Goal: Transaction & Acquisition: Purchase product/service

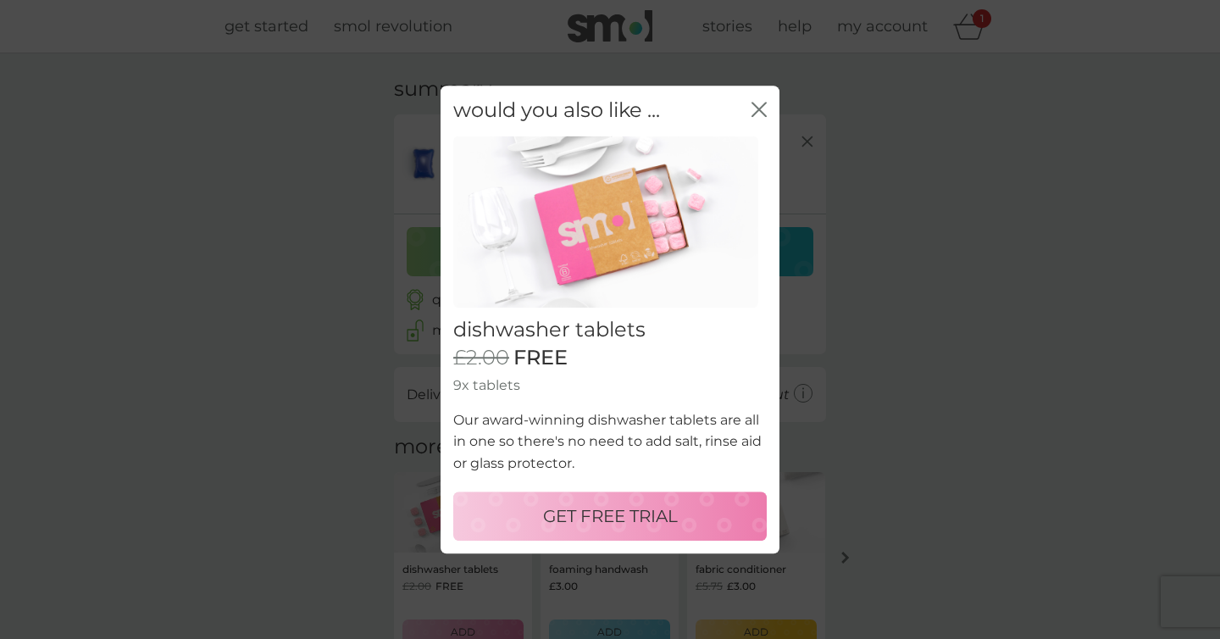
click at [763, 108] on icon "close" at bounding box center [759, 109] width 15 height 15
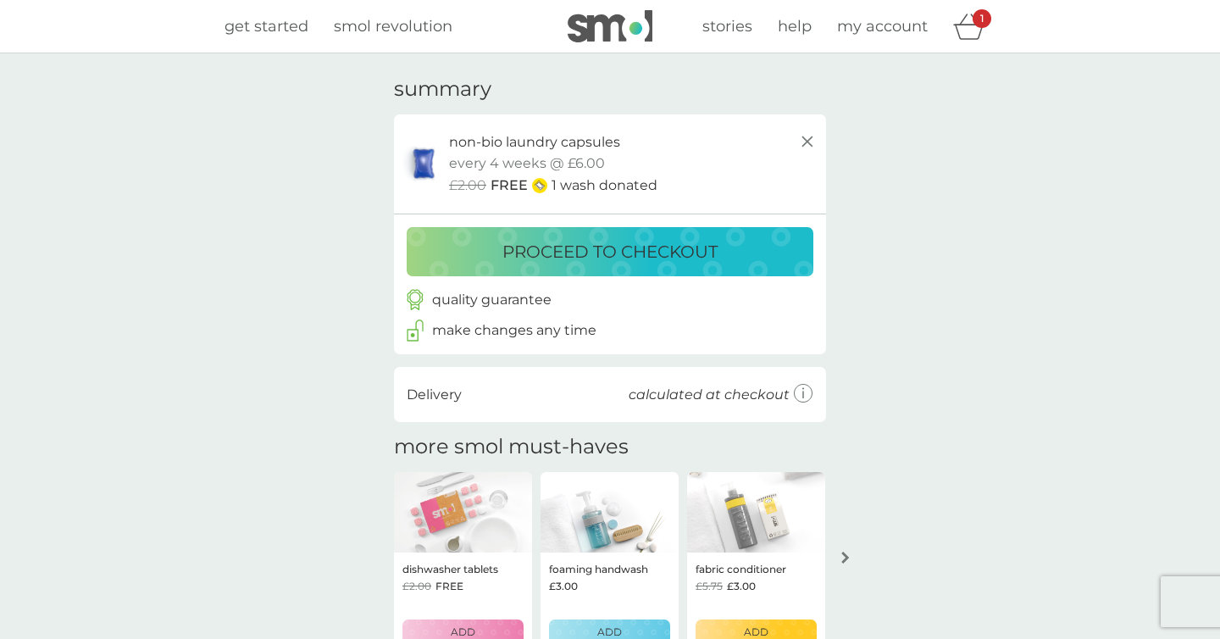
click at [619, 249] on p "proceed to checkout" at bounding box center [610, 251] width 215 height 27
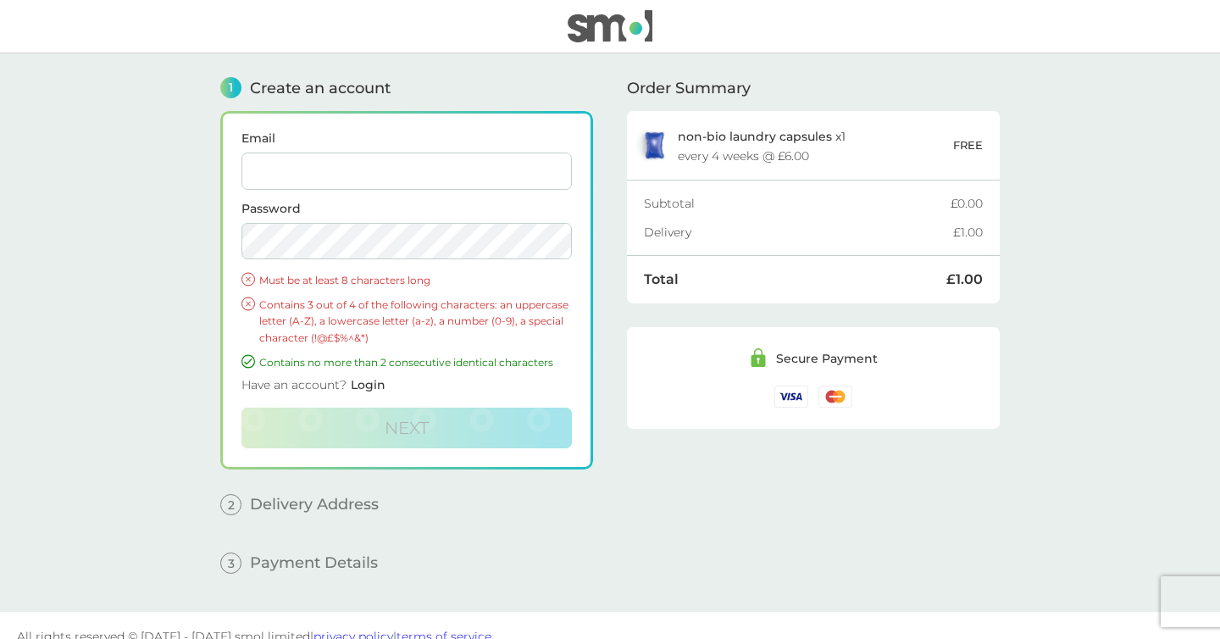
click at [507, 167] on input "Email" at bounding box center [407, 171] width 331 height 37
type input "[EMAIL_ADDRESS][DOMAIN_NAME]"
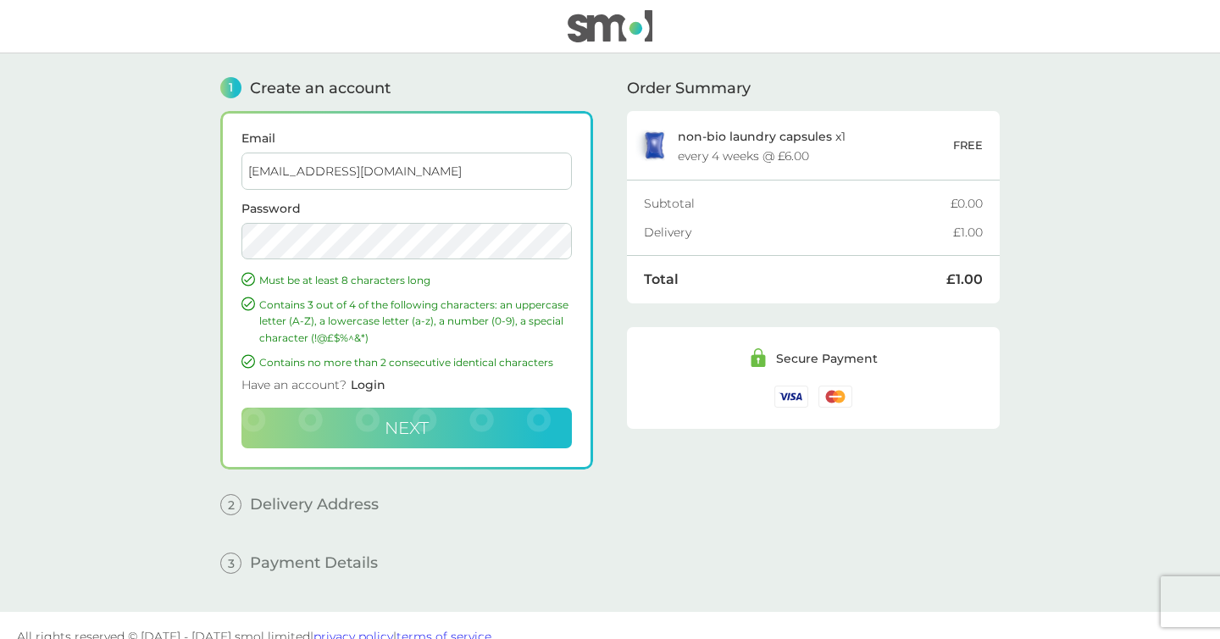
click at [414, 425] on span "Next" at bounding box center [407, 428] width 44 height 20
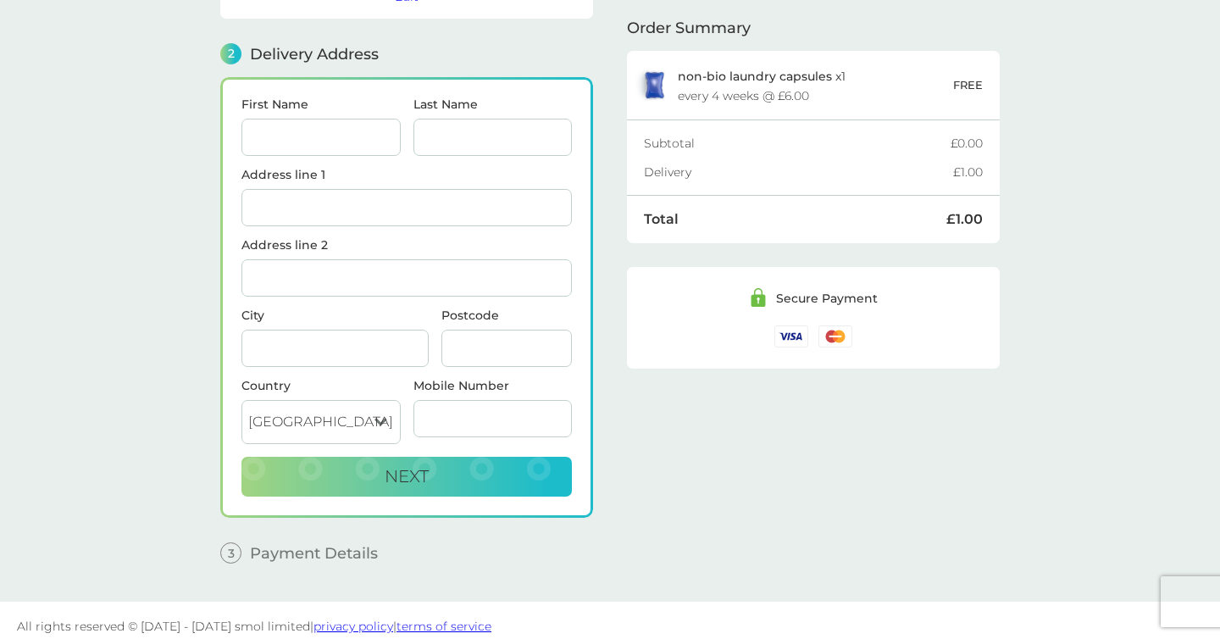
scroll to position [198, 0]
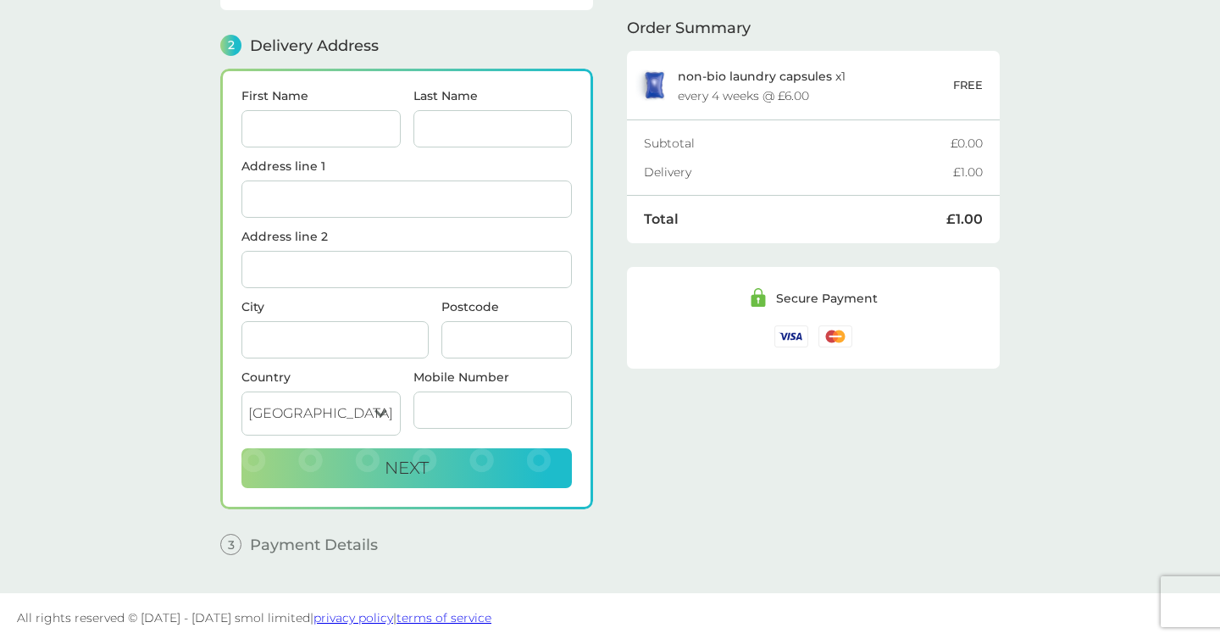
click at [298, 122] on input "First Name" at bounding box center [321, 128] width 159 height 37
type input "[PERSON_NAME]"
type input "Erginer"
click at [312, 193] on input "Address line 1" at bounding box center [407, 199] width 331 height 37
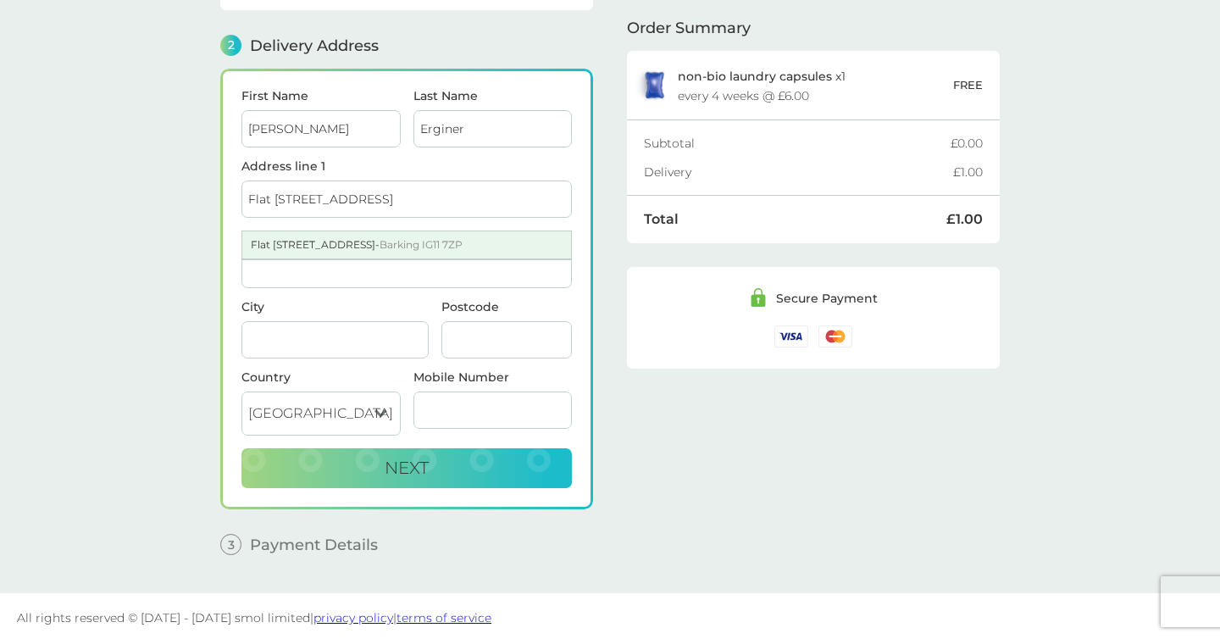
type input "Flat [STREET_ADDRESS]"
click at [340, 248] on div "Flat [STREET_ADDRESS]" at bounding box center [406, 244] width 329 height 27
type input "Barking"
type input "IG11 7ZP"
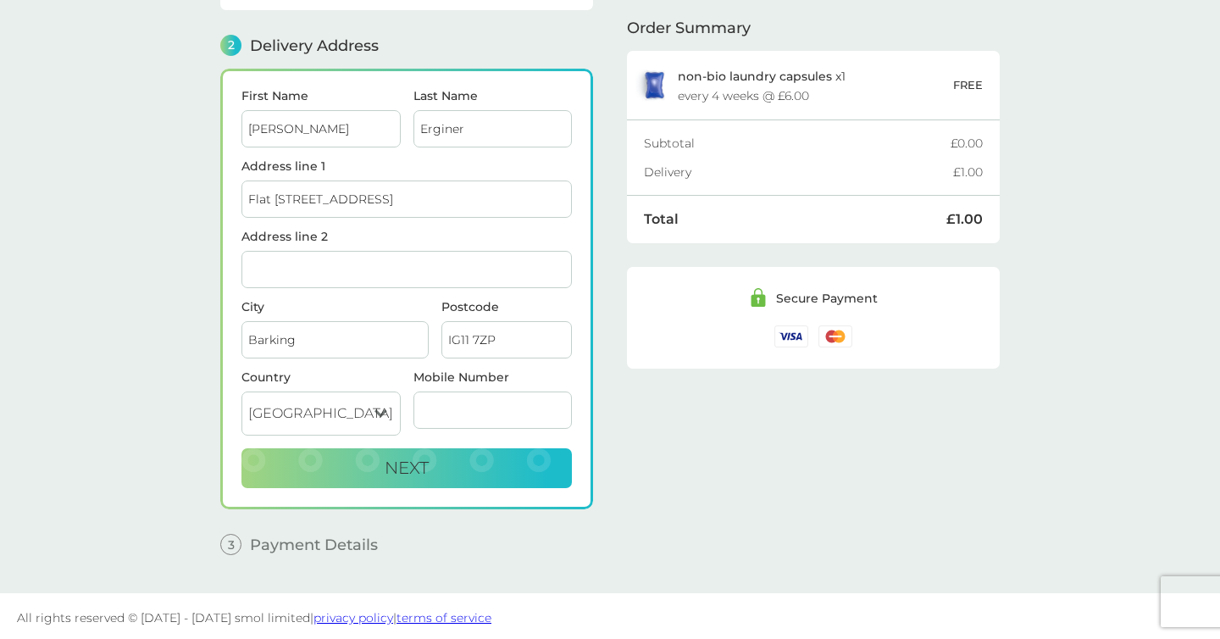
click at [443, 405] on input "Mobile Number" at bounding box center [493, 410] width 159 height 37
type input "07462950495"
click at [410, 462] on span "Next" at bounding box center [407, 468] width 44 height 20
checkbox input "true"
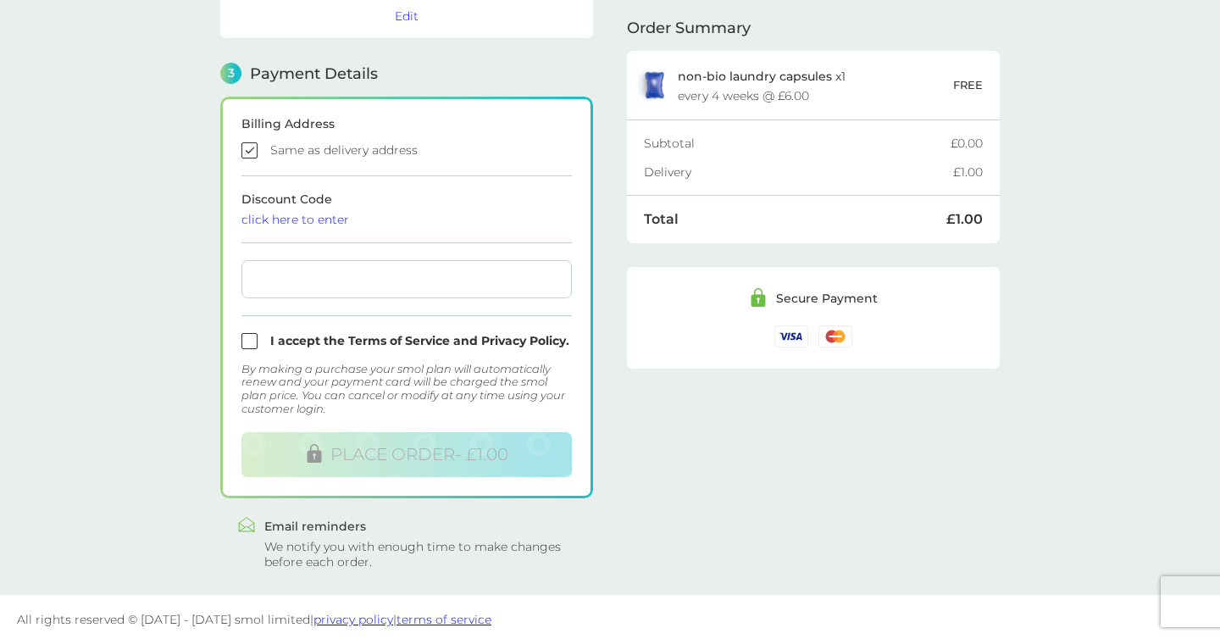
scroll to position [434, 0]
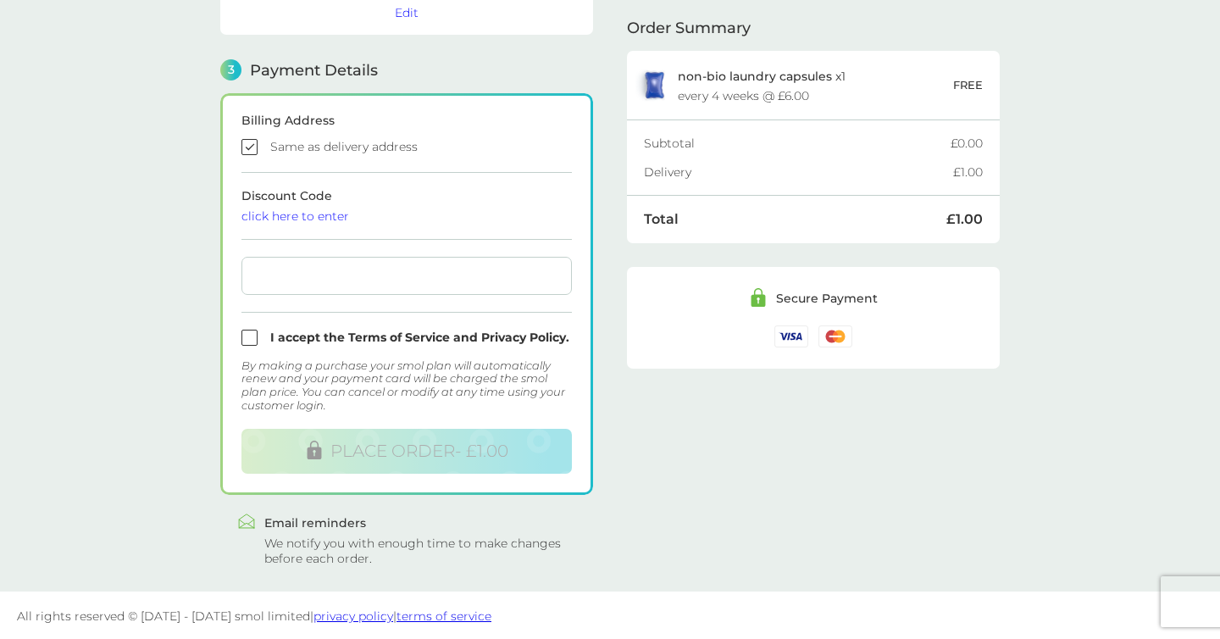
click at [247, 338] on input "checkbox" at bounding box center [407, 338] width 331 height 16
checkbox input "true"
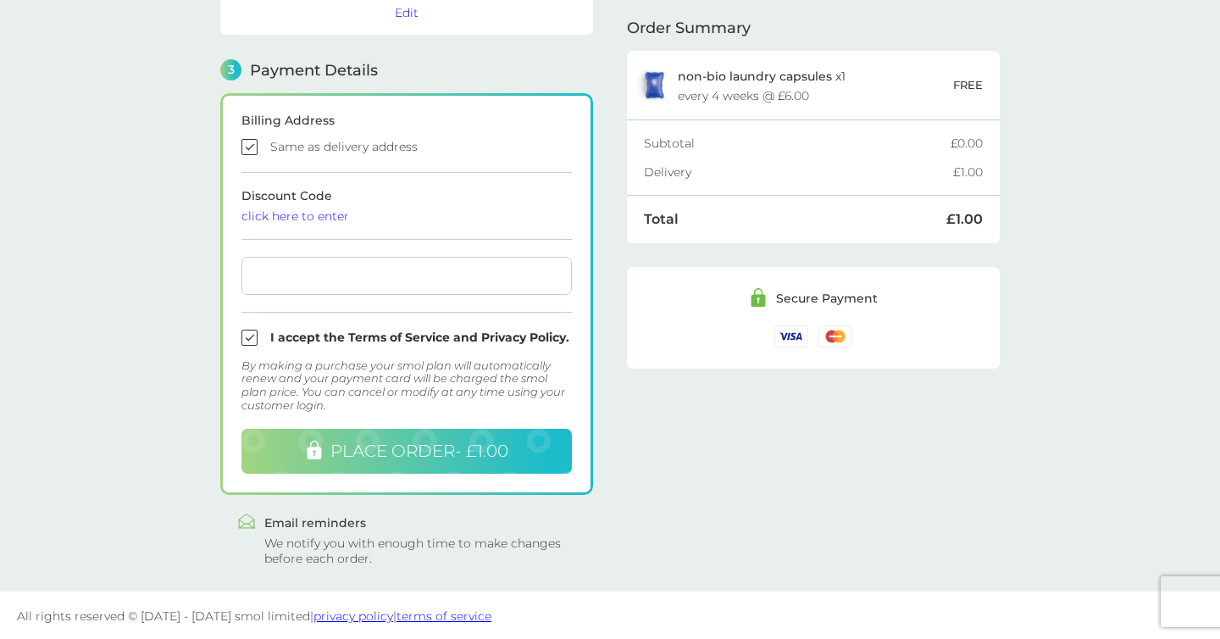
click at [429, 447] on span "PLACE ORDER - £1.00" at bounding box center [420, 451] width 178 height 20
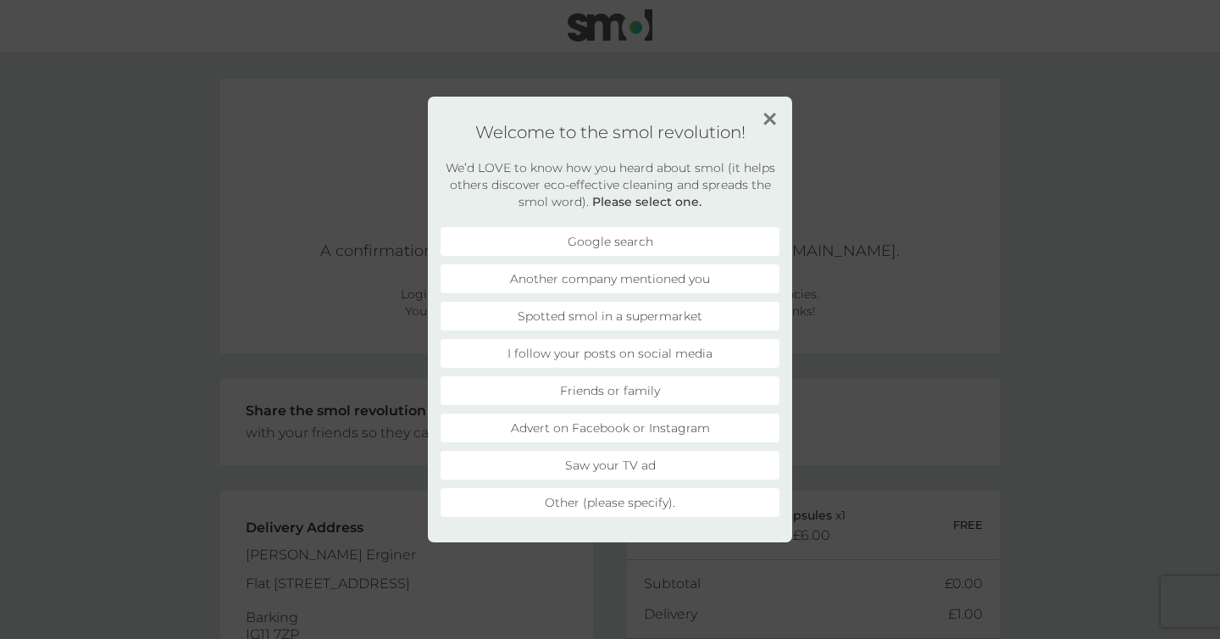
click at [770, 115] on img at bounding box center [770, 119] width 13 height 13
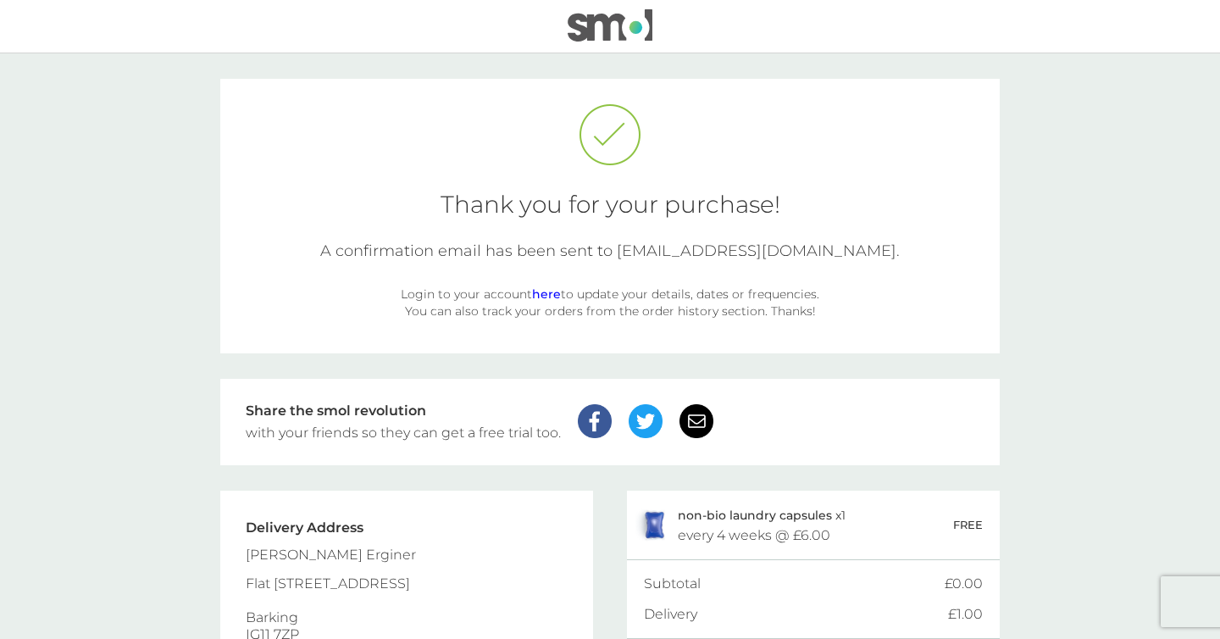
click at [552, 297] on link "here" at bounding box center [546, 293] width 29 height 15
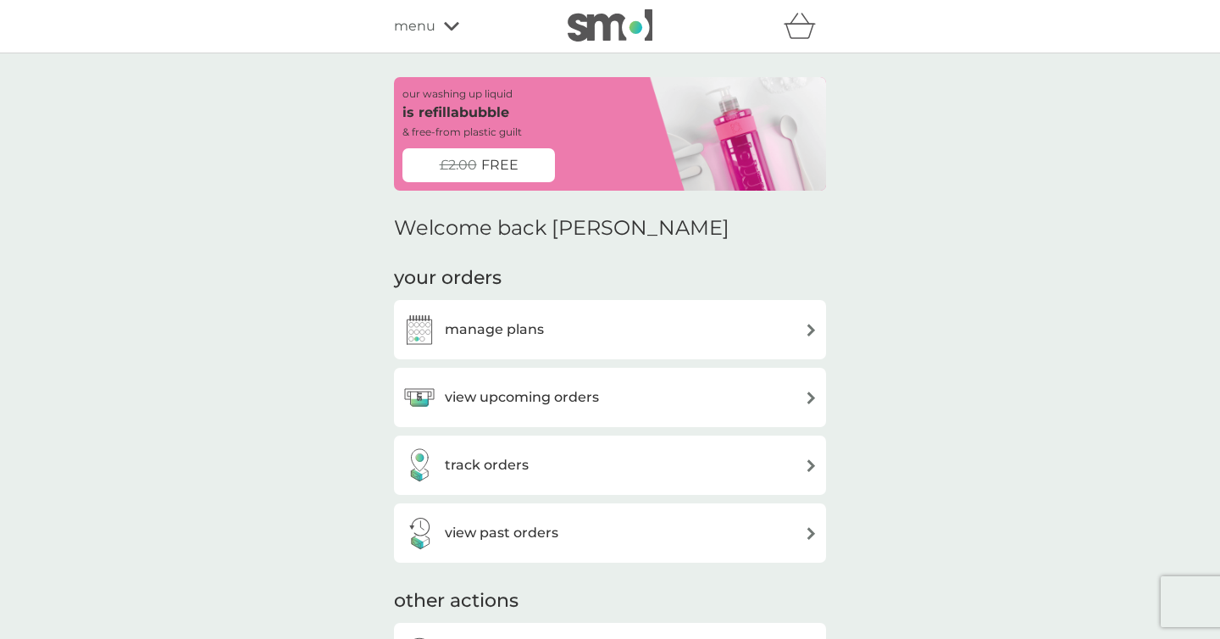
click at [548, 317] on div "manage plans" at bounding box center [610, 330] width 415 height 34
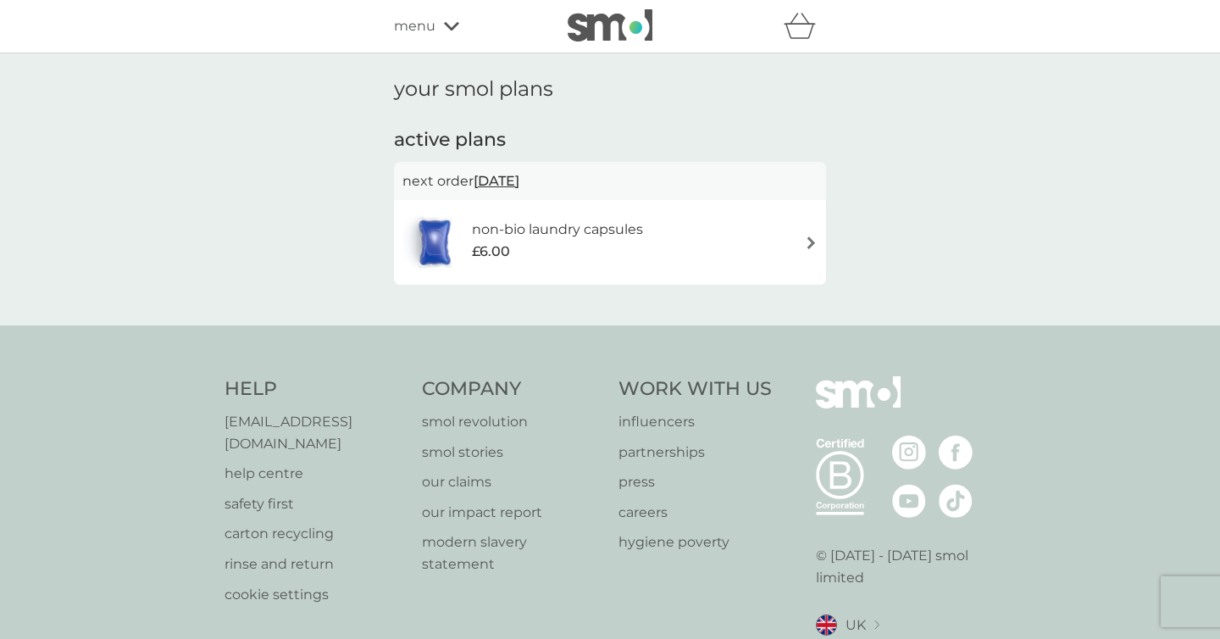
click at [594, 253] on div "£6.00" at bounding box center [557, 252] width 171 height 22
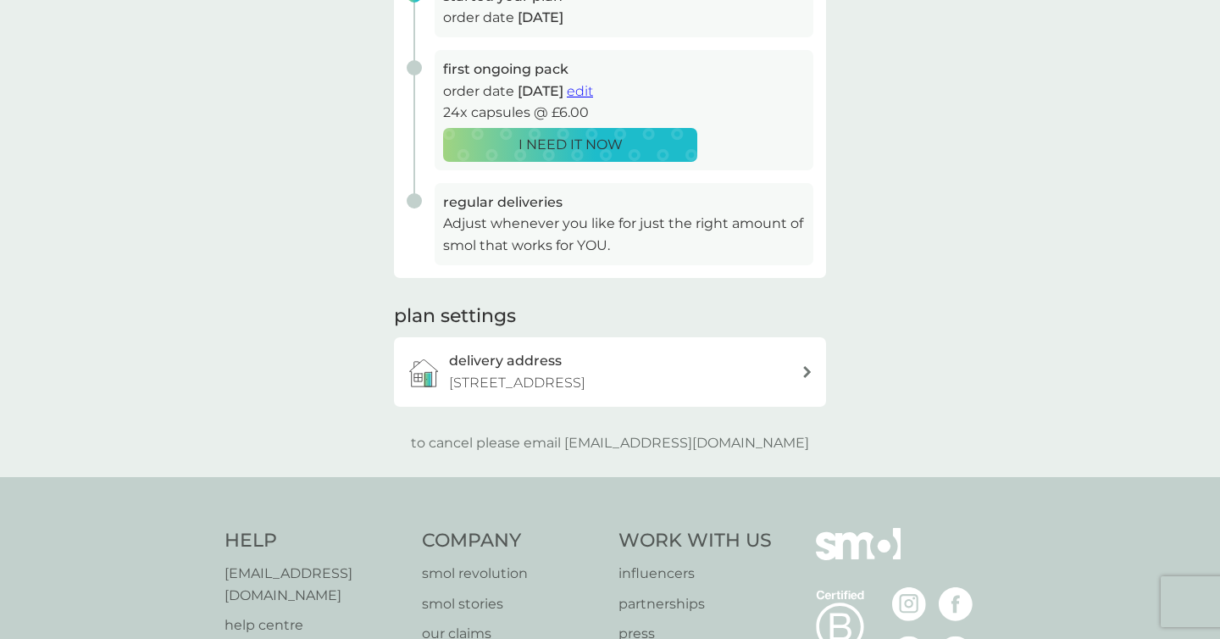
scroll to position [314, 0]
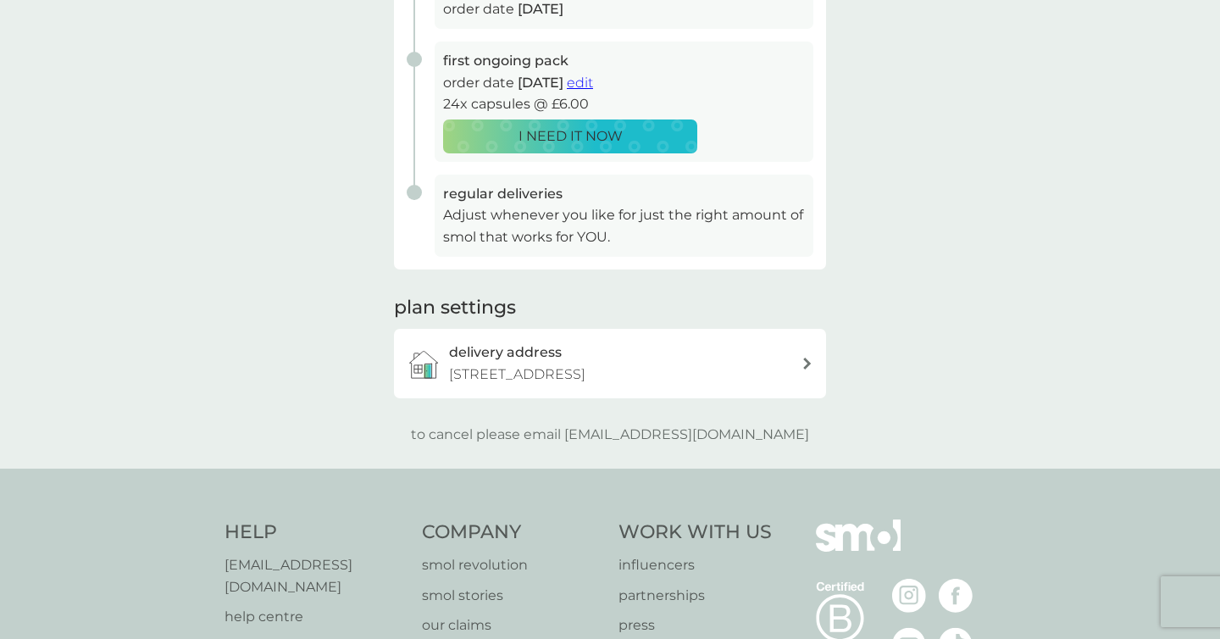
click at [593, 225] on p "Adjust whenever you like for just the right amount of smol that works for YOU." at bounding box center [624, 225] width 362 height 43
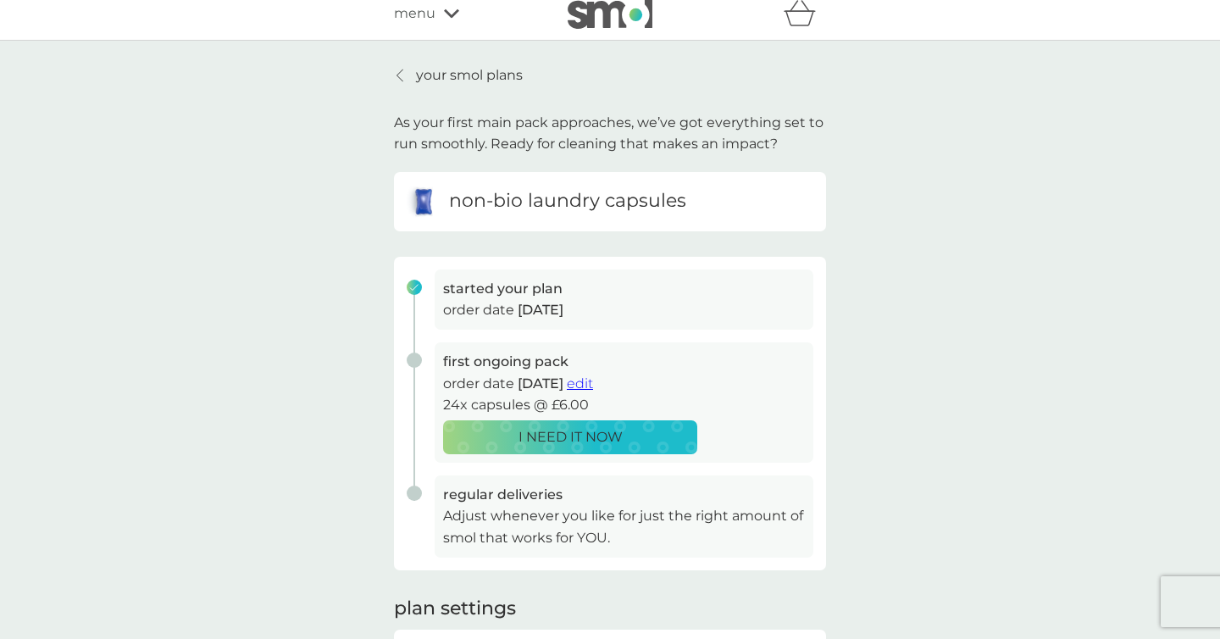
scroll to position [0, 0]
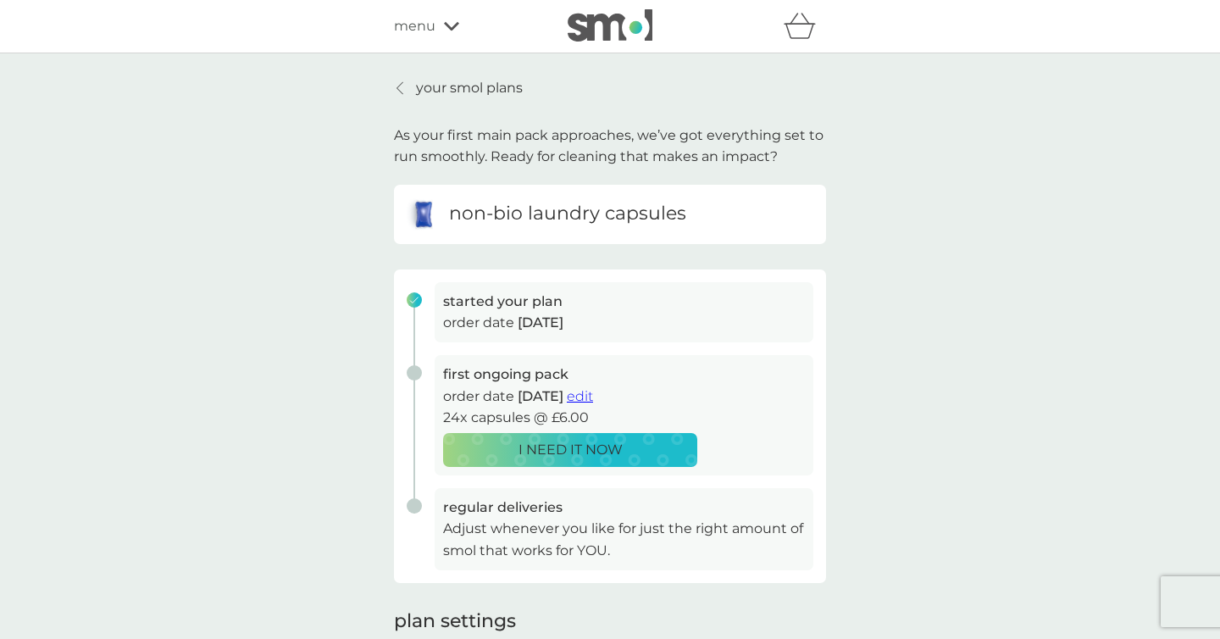
click at [593, 403] on span "edit" at bounding box center [580, 396] width 26 height 16
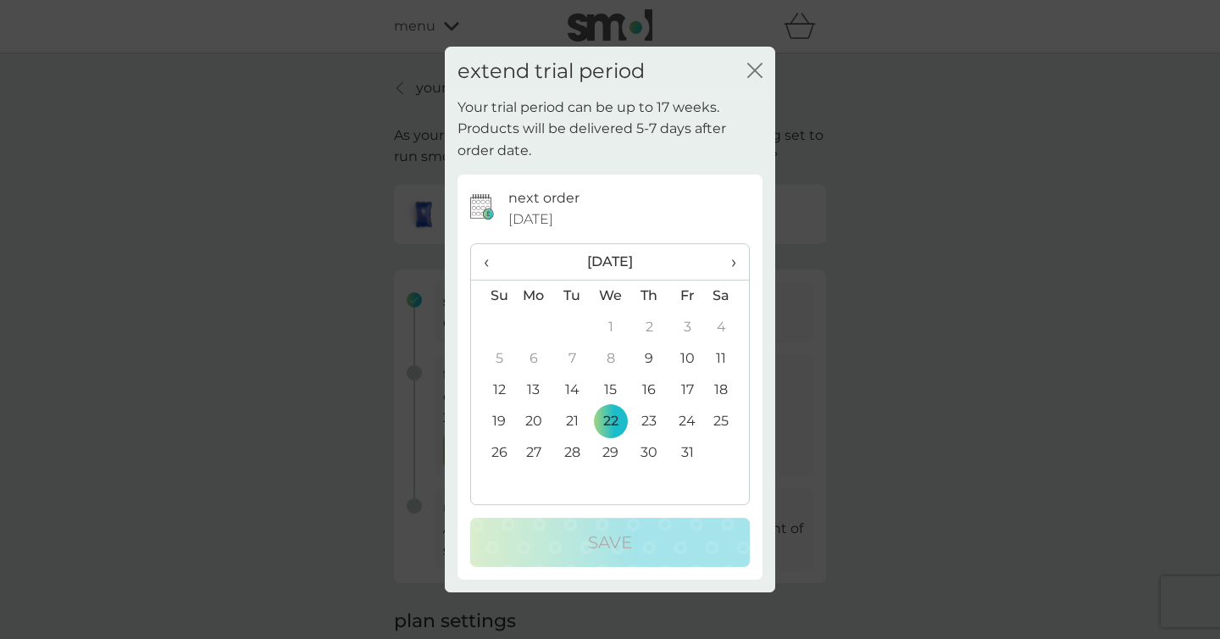
click at [748, 71] on icon "close" at bounding box center [754, 70] width 15 height 15
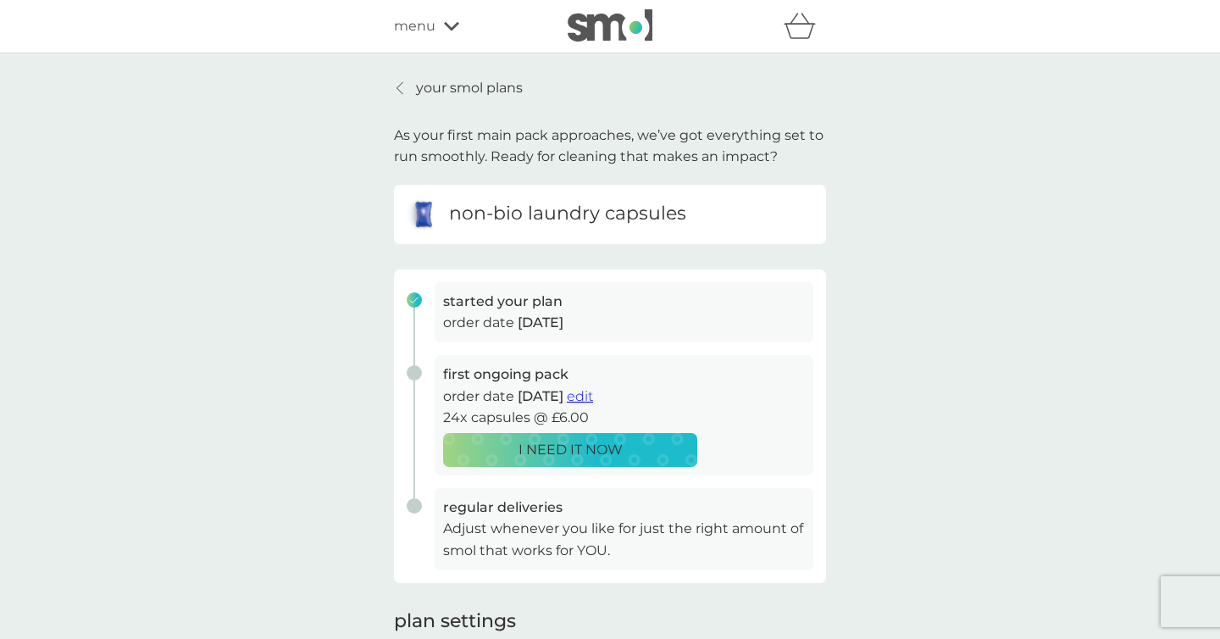
click at [515, 99] on div "your smol plans As your first main pack approaches, we’ve got everything set to…" at bounding box center [610, 417] width 432 height 681
click at [505, 92] on p "your smol plans" at bounding box center [469, 88] width 107 height 22
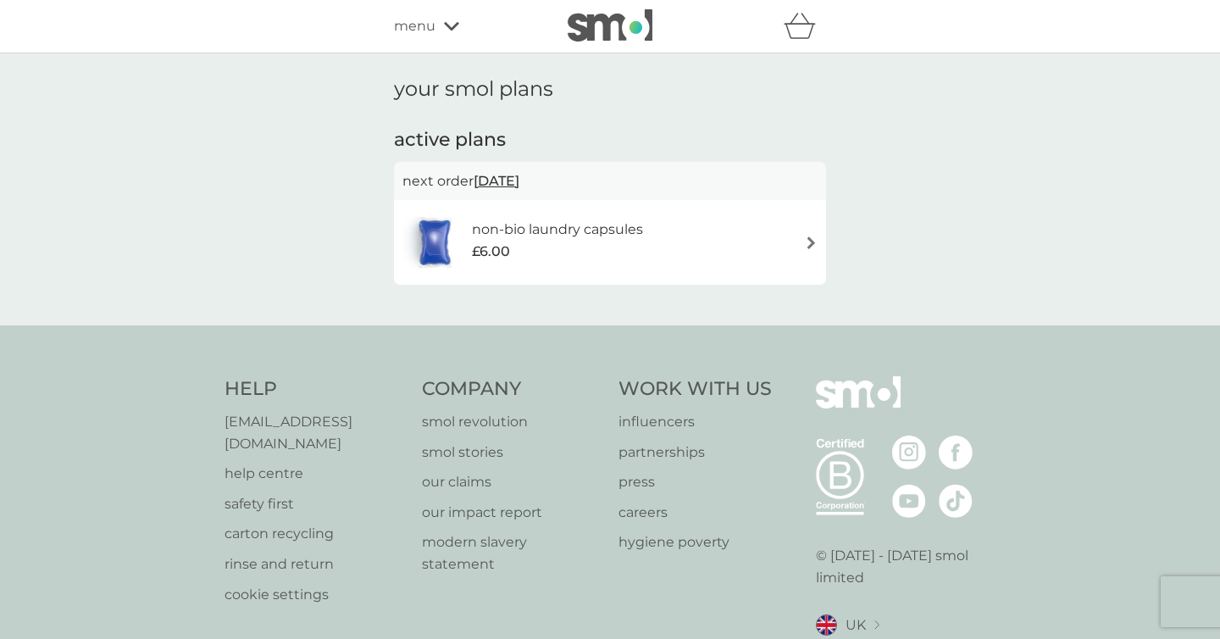
click at [436, 32] on div "menu" at bounding box center [466, 26] width 144 height 22
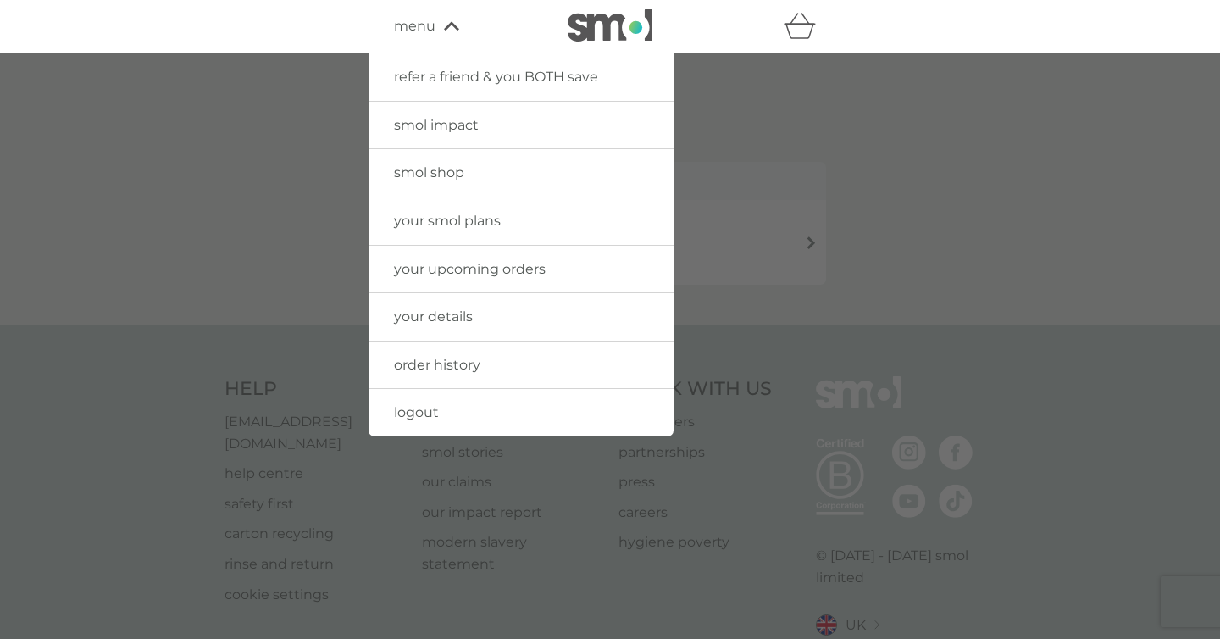
click at [425, 269] on span "your upcoming orders" at bounding box center [470, 269] width 152 height 16
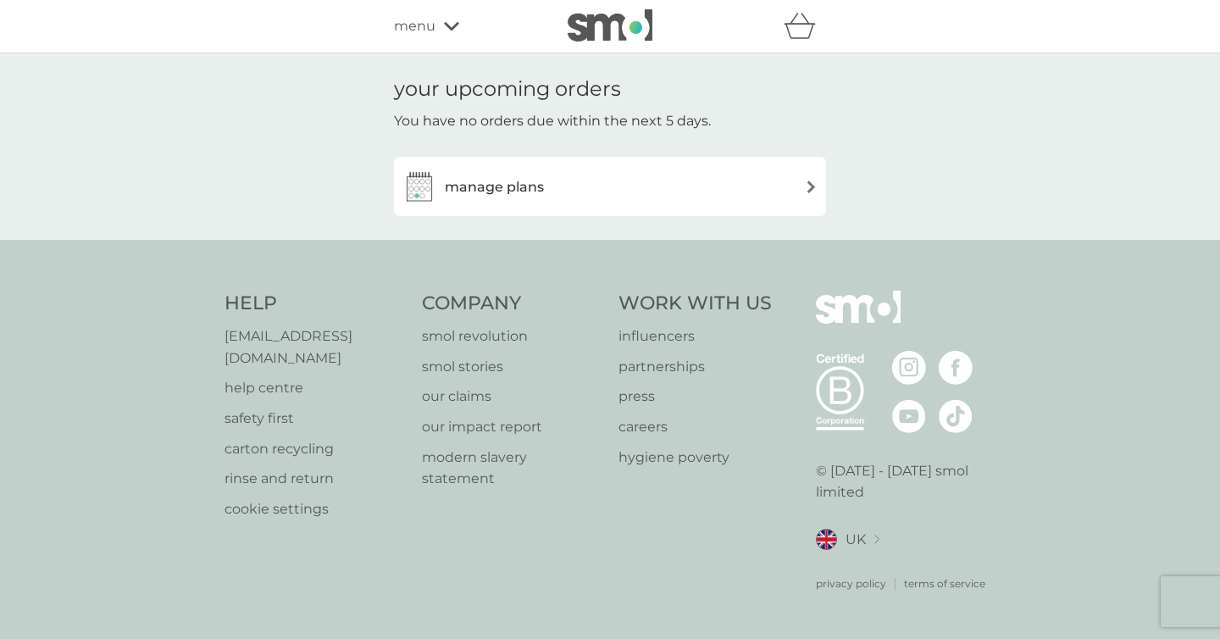
click at [476, 192] on h3 "manage plans" at bounding box center [494, 187] width 99 height 22
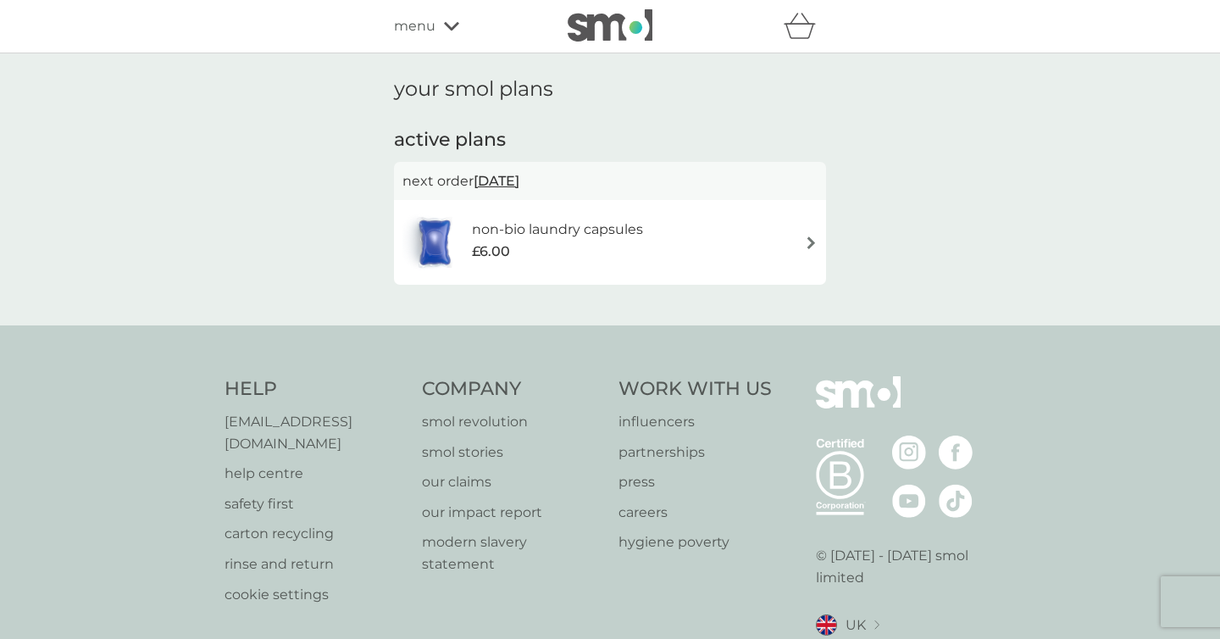
click at [540, 238] on h6 "non-bio laundry capsules" at bounding box center [557, 230] width 171 height 22
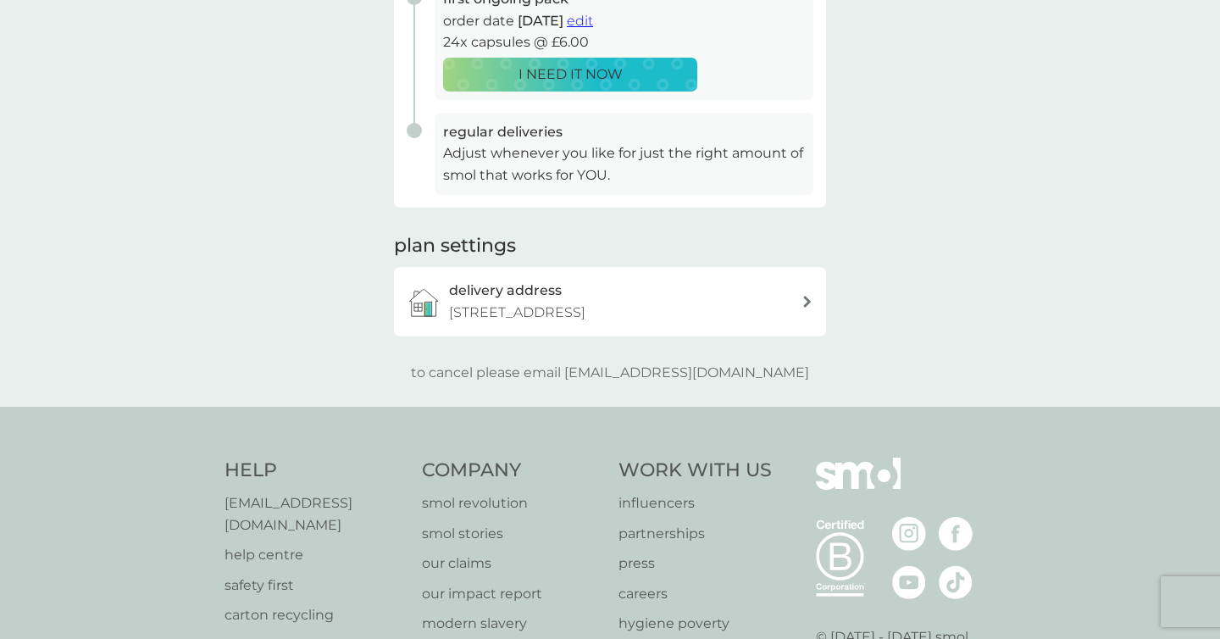
scroll to position [378, 0]
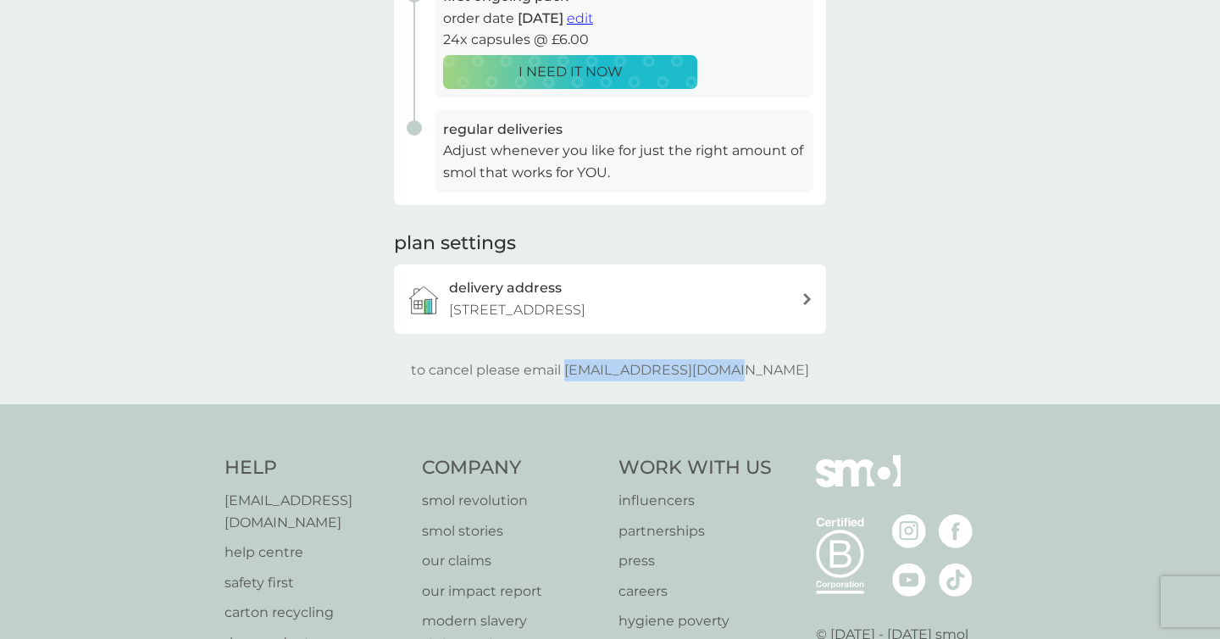
drag, startPoint x: 602, startPoint y: 371, endPoint x: 796, endPoint y: 366, distance: 194.1
click at [796, 366] on div "to cancel please email help@smolproducts.com" at bounding box center [610, 370] width 432 height 22
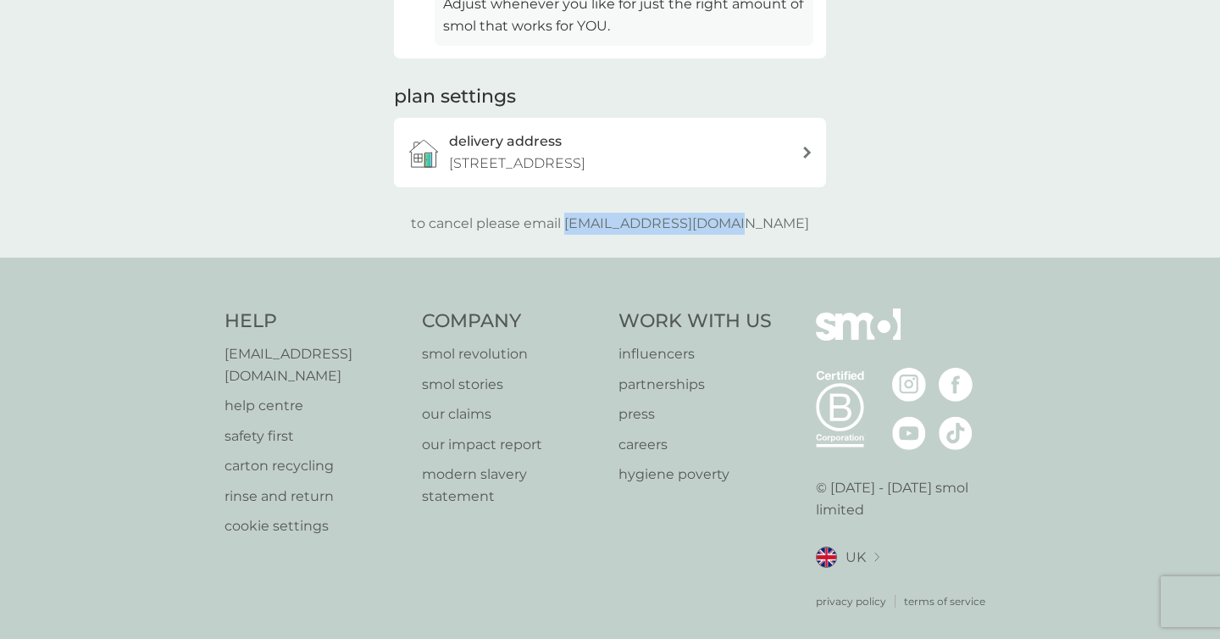
click at [279, 395] on p "help centre" at bounding box center [315, 406] width 181 height 22
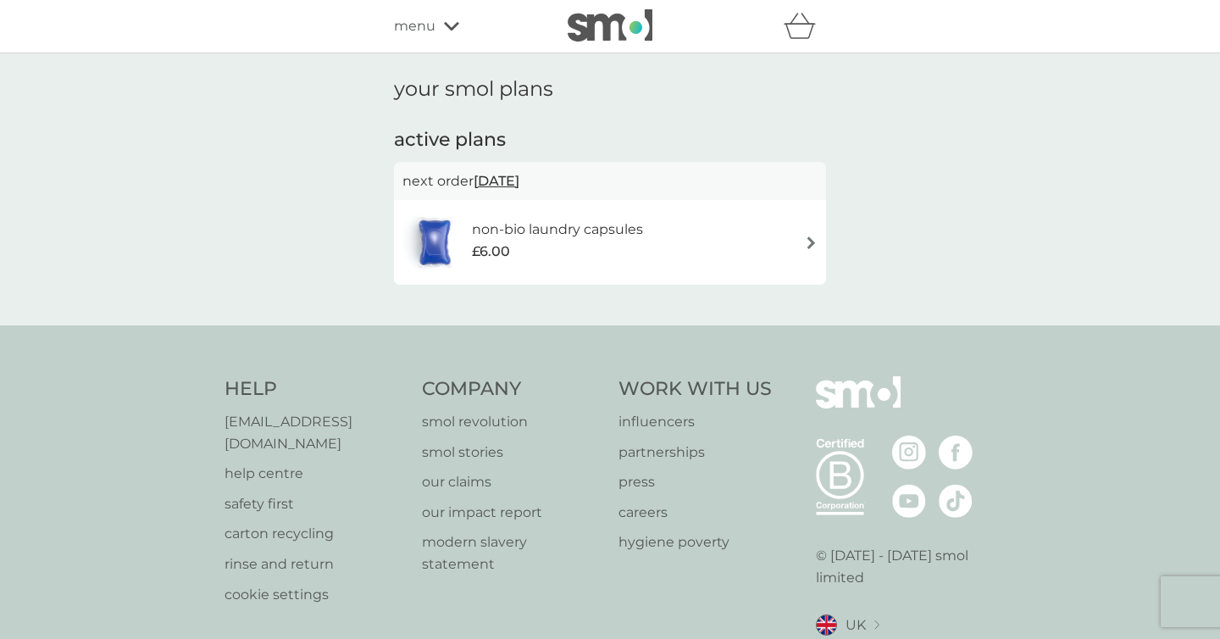
click at [623, 249] on div "£6.00" at bounding box center [557, 252] width 171 height 22
